Goal: Find specific page/section: Find specific page/section

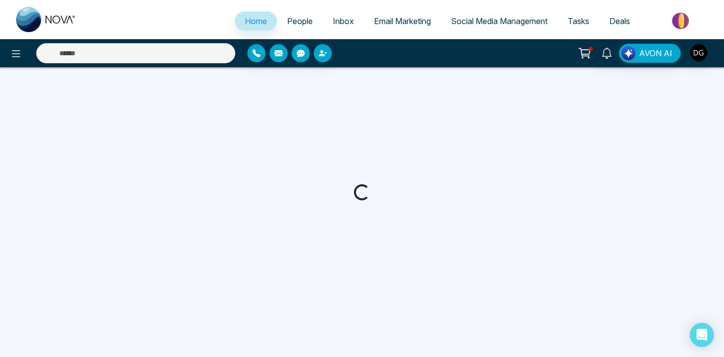
select select "*"
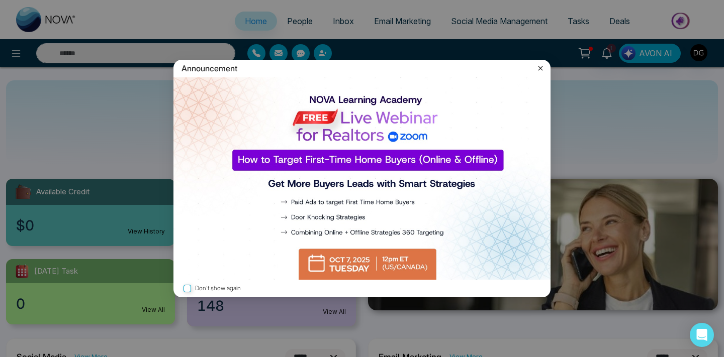
click at [537, 65] on icon at bounding box center [540, 68] width 10 height 10
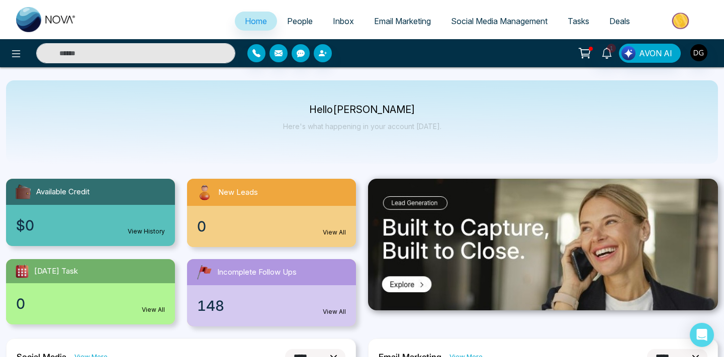
click at [292, 18] on span "People" at bounding box center [300, 21] width 26 height 10
